Goal: Task Accomplishment & Management: Use online tool/utility

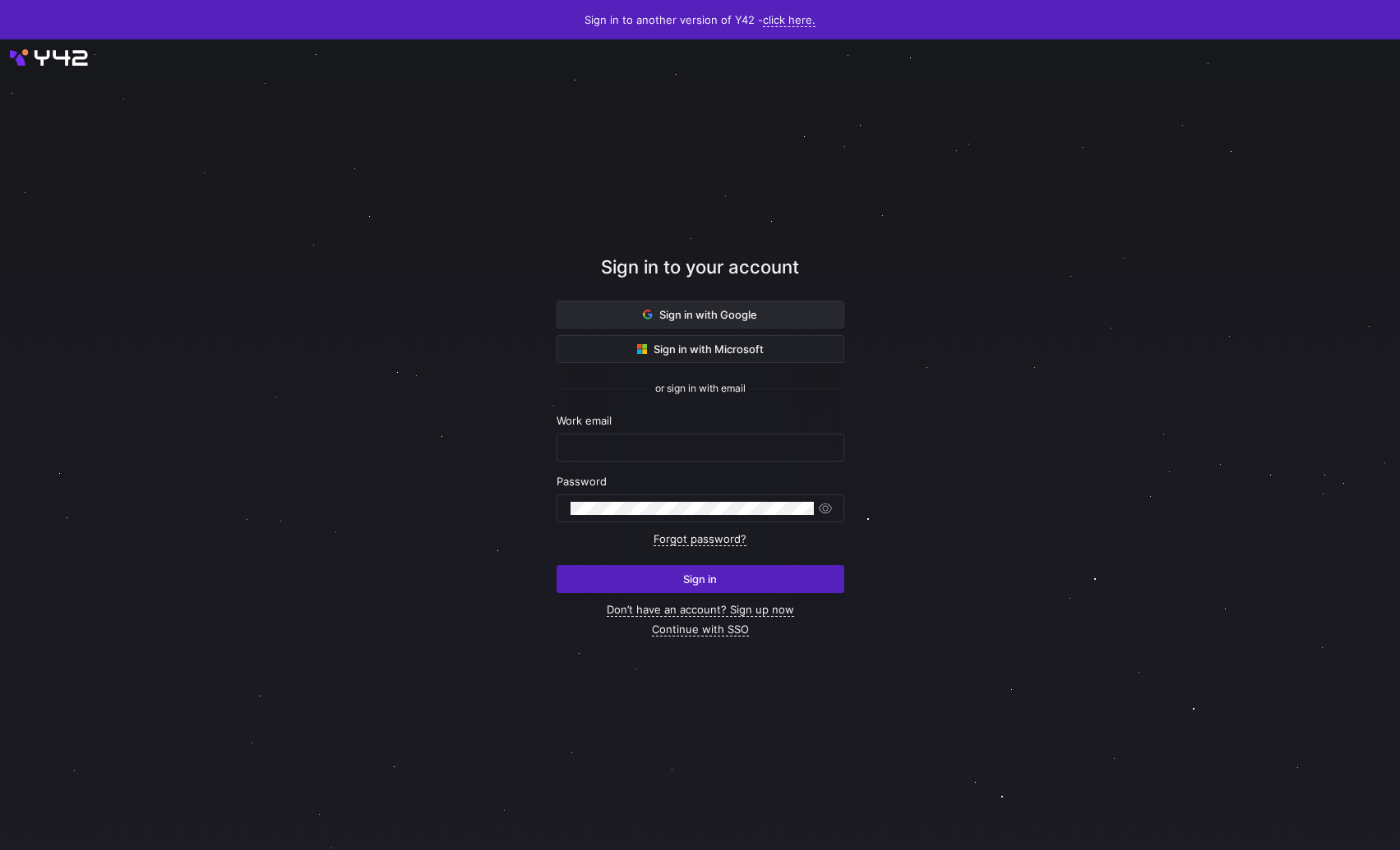
click at [589, 313] on span at bounding box center [700, 315] width 286 height 26
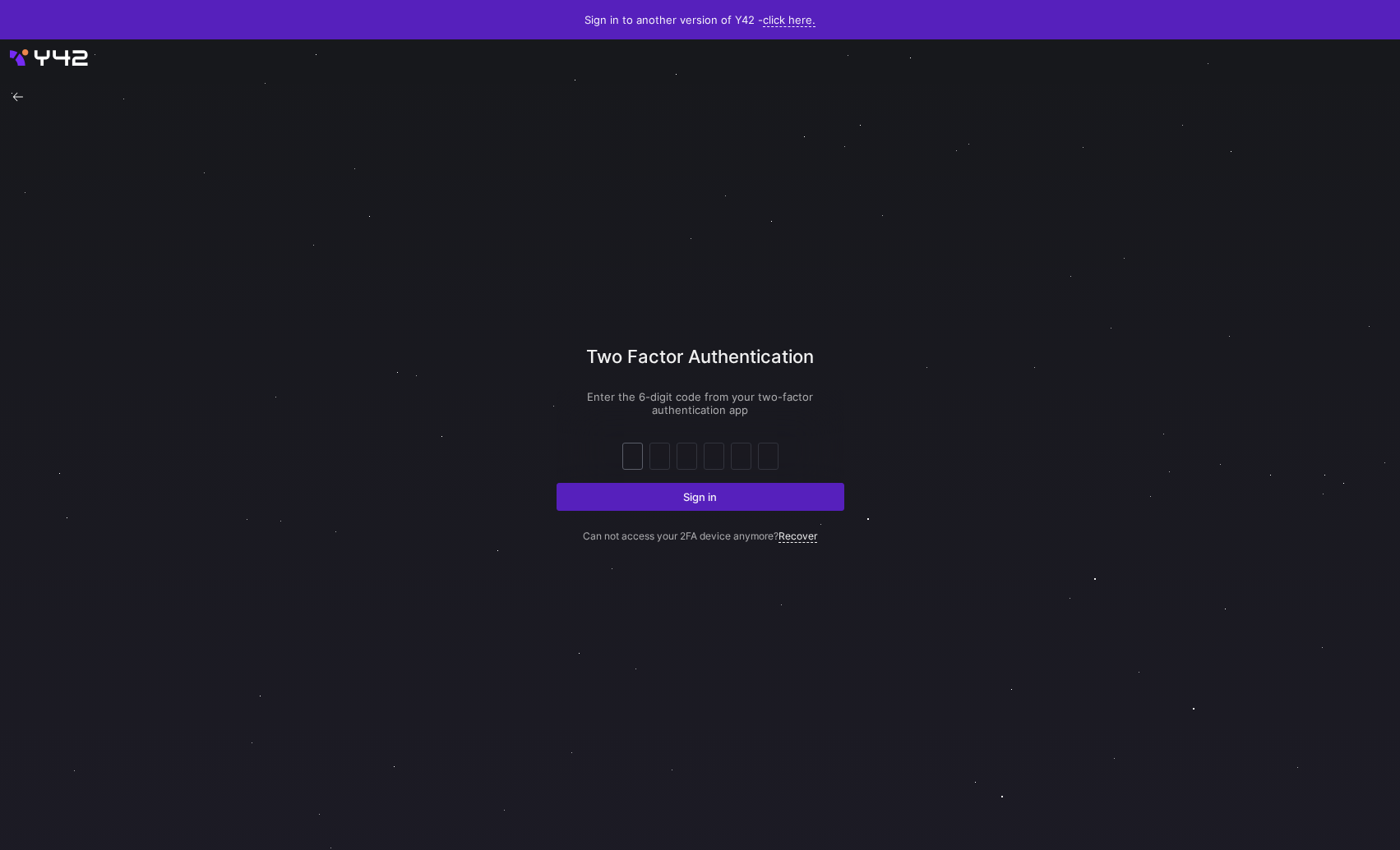
paste input "0"
type input "0"
type input "2"
type input "1"
type input "5"
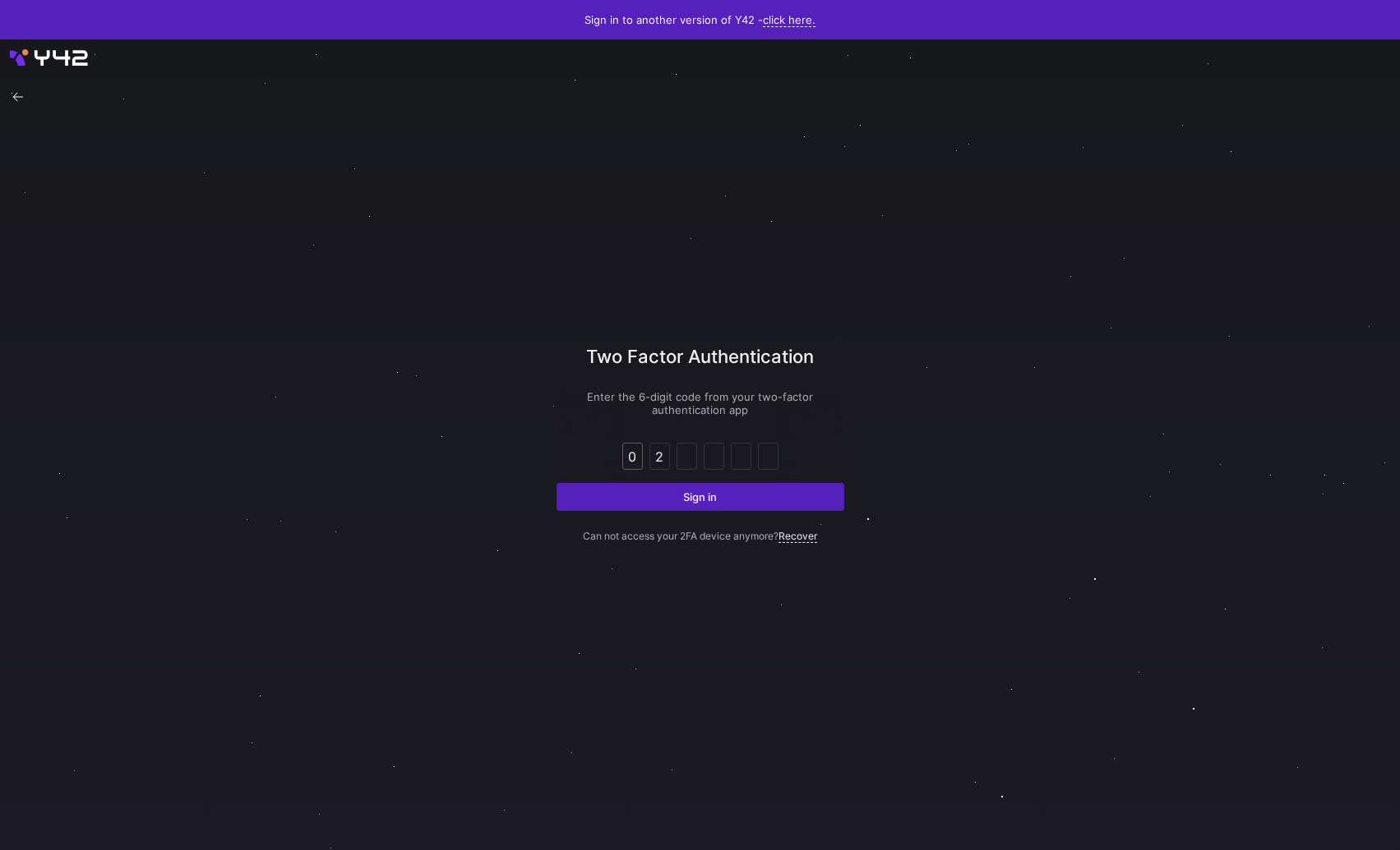
type input "6"
type input "9"
click at [626, 501] on span "submit" at bounding box center [700, 497] width 286 height 26
